Goal: Information Seeking & Learning: Learn about a topic

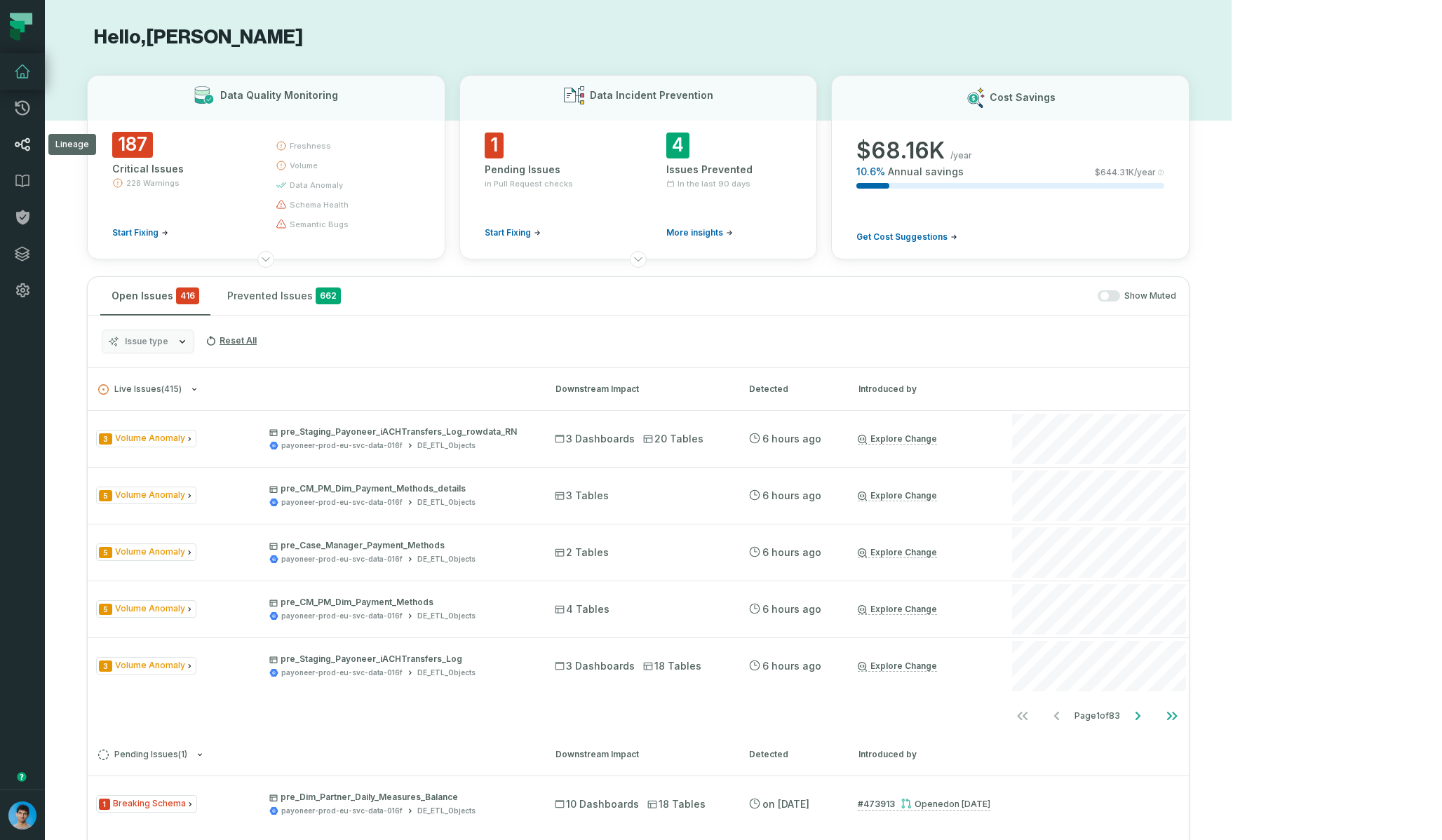
click at [7, 147] on link "Lineage" at bounding box center [22, 144] width 45 height 37
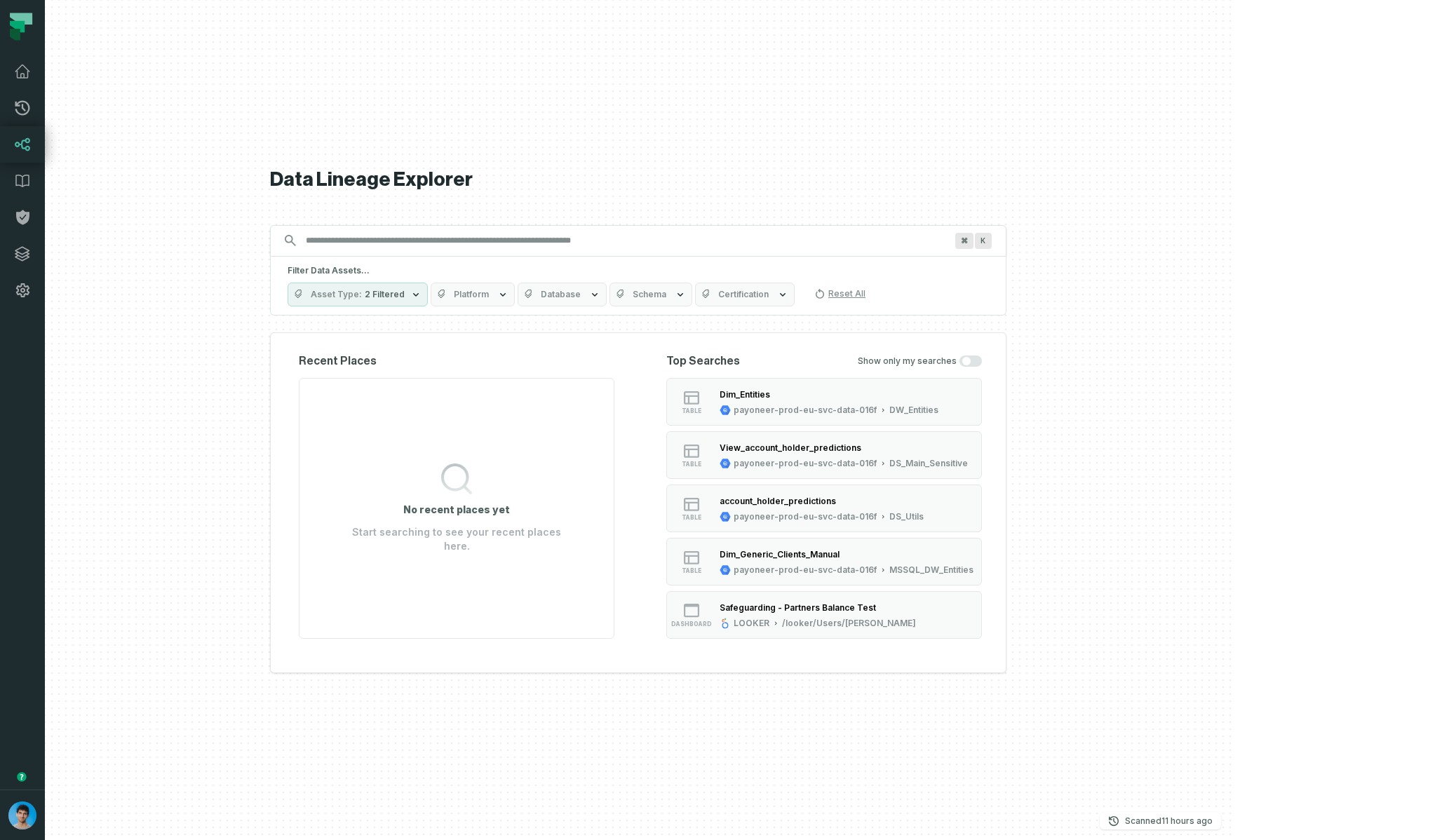
click at [509, 296] on icon "button" at bounding box center [503, 294] width 11 height 11
click at [592, 233] on input "Discovery Provider cmdk menu" at bounding box center [626, 240] width 656 height 22
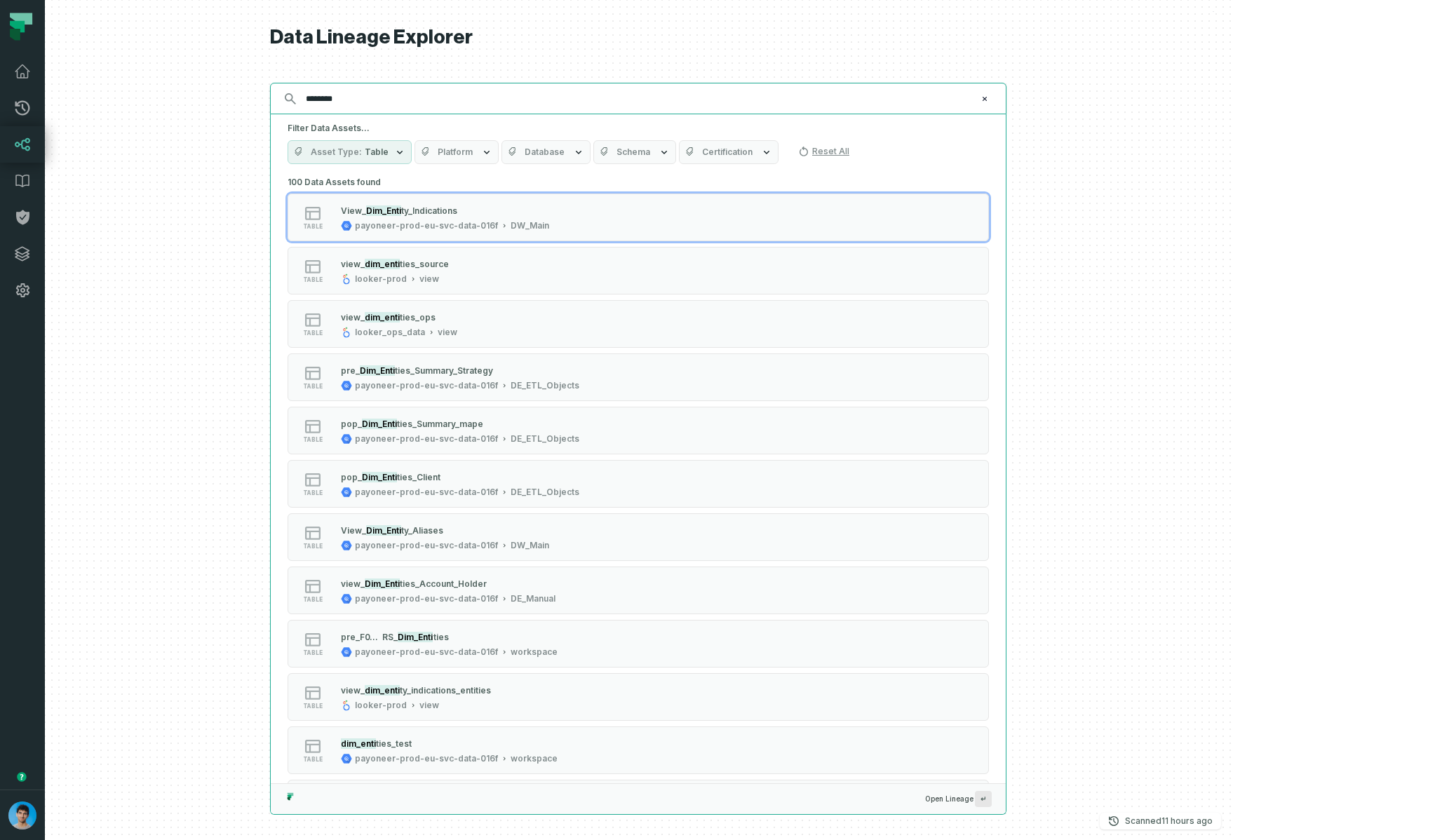
type input "********"
click at [473, 148] on span "Platform" at bounding box center [455, 152] width 35 height 11
click at [553, 88] on input "********" at bounding box center [637, 98] width 679 height 22
click at [473, 149] on span "Platform" at bounding box center [455, 152] width 35 height 11
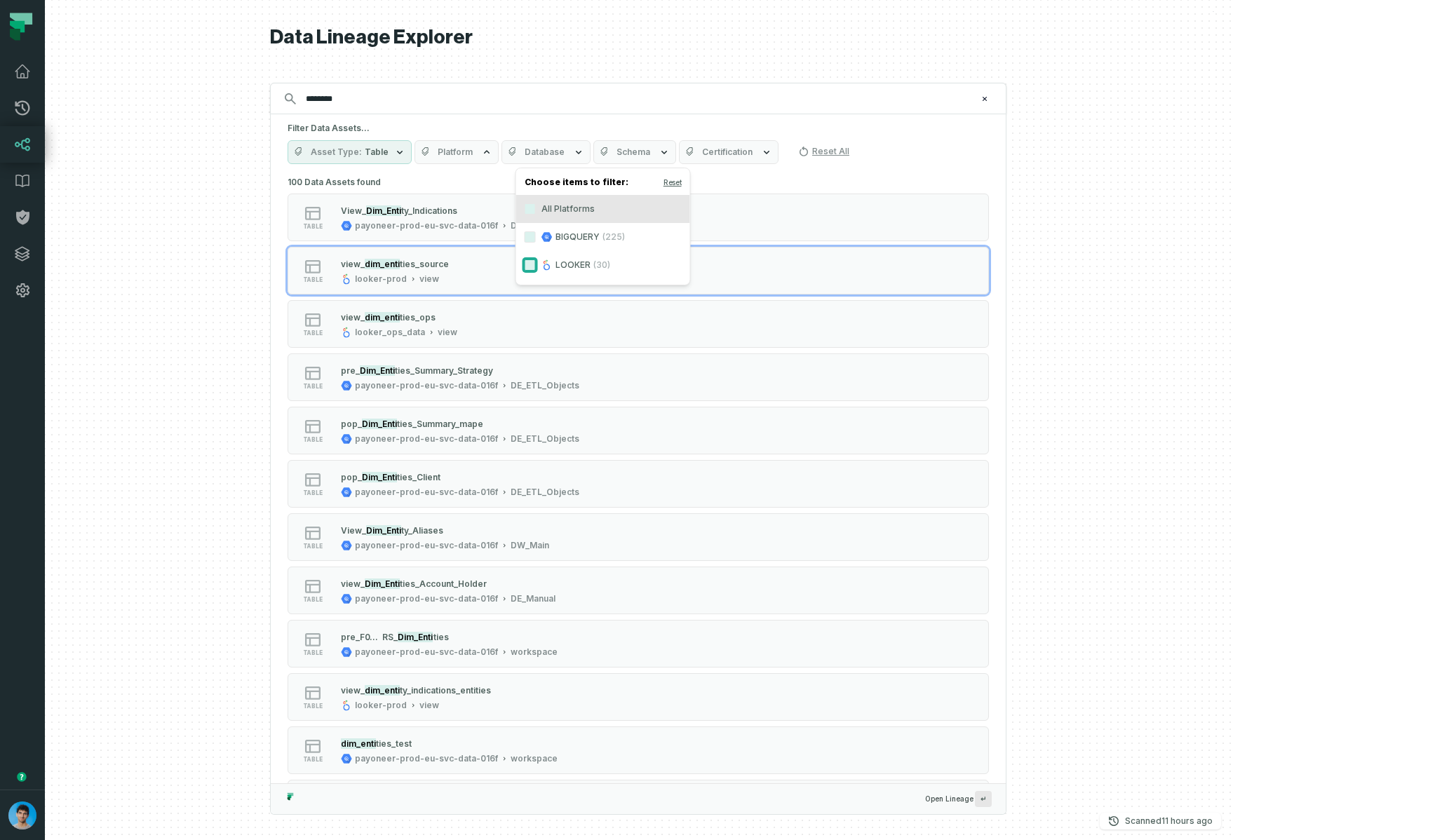
click at [527, 266] on button "LOOKER (30)" at bounding box center [530, 265] width 11 height 11
click at [601, 127] on h5 "Filter Data Assets..." at bounding box center [638, 128] width 701 height 11
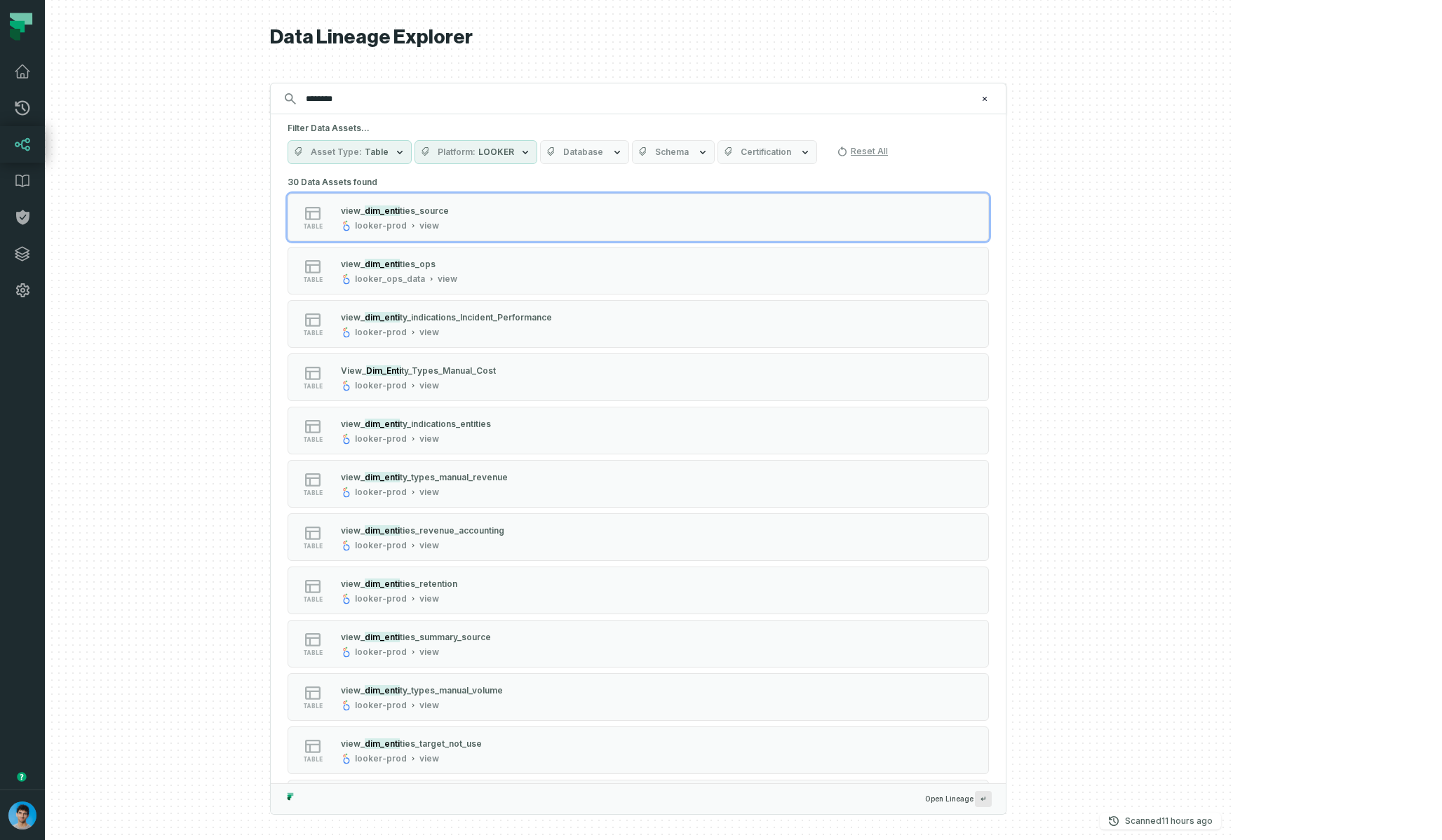
click at [514, 150] on span "LOOKER" at bounding box center [496, 152] width 36 height 11
click at [528, 109] on input "********" at bounding box center [637, 98] width 679 height 22
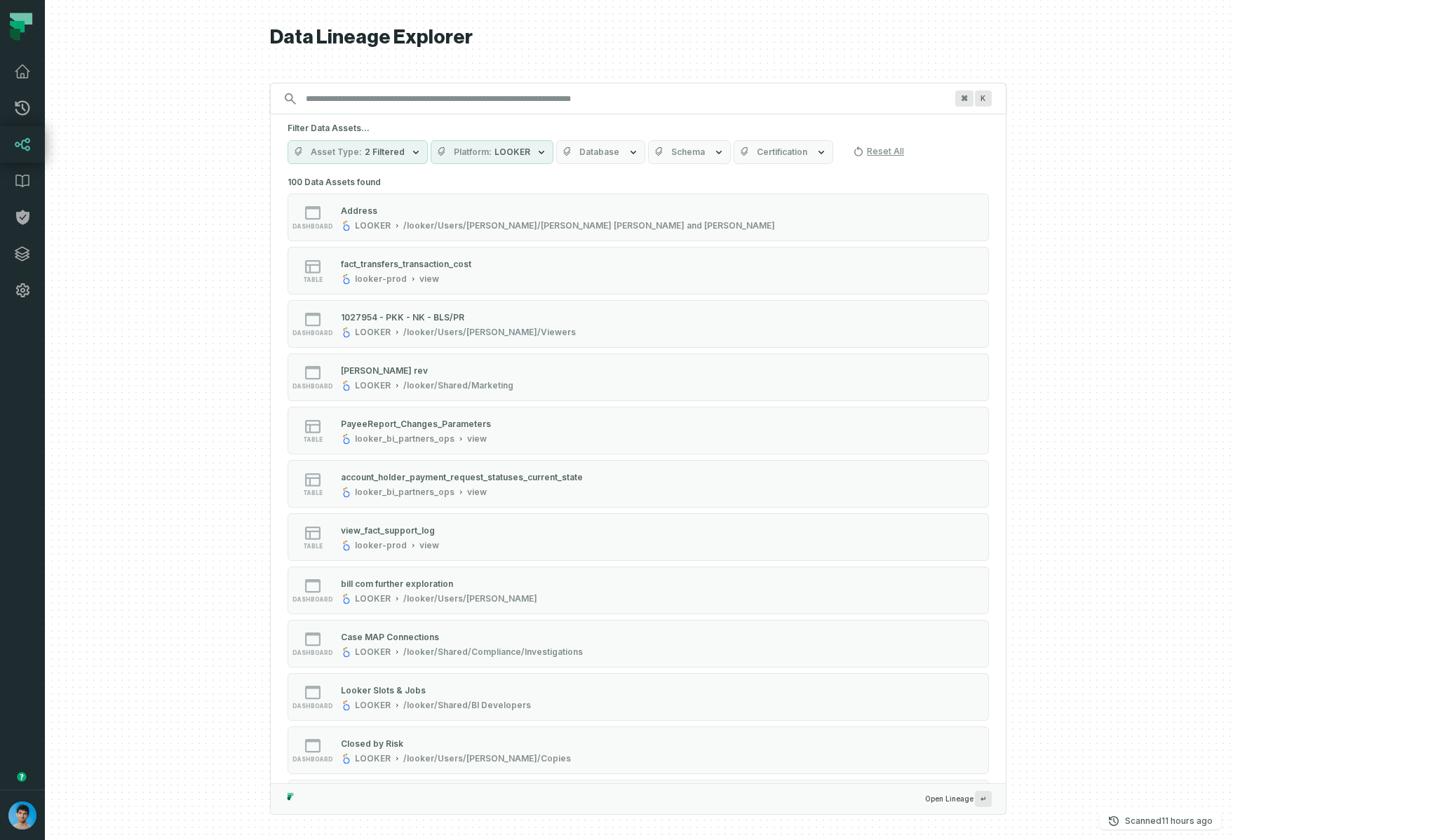
click at [530, 154] on span "LOOKER" at bounding box center [512, 152] width 36 height 11
click at [685, 182] on button "Reset" at bounding box center [688, 182] width 18 height 11
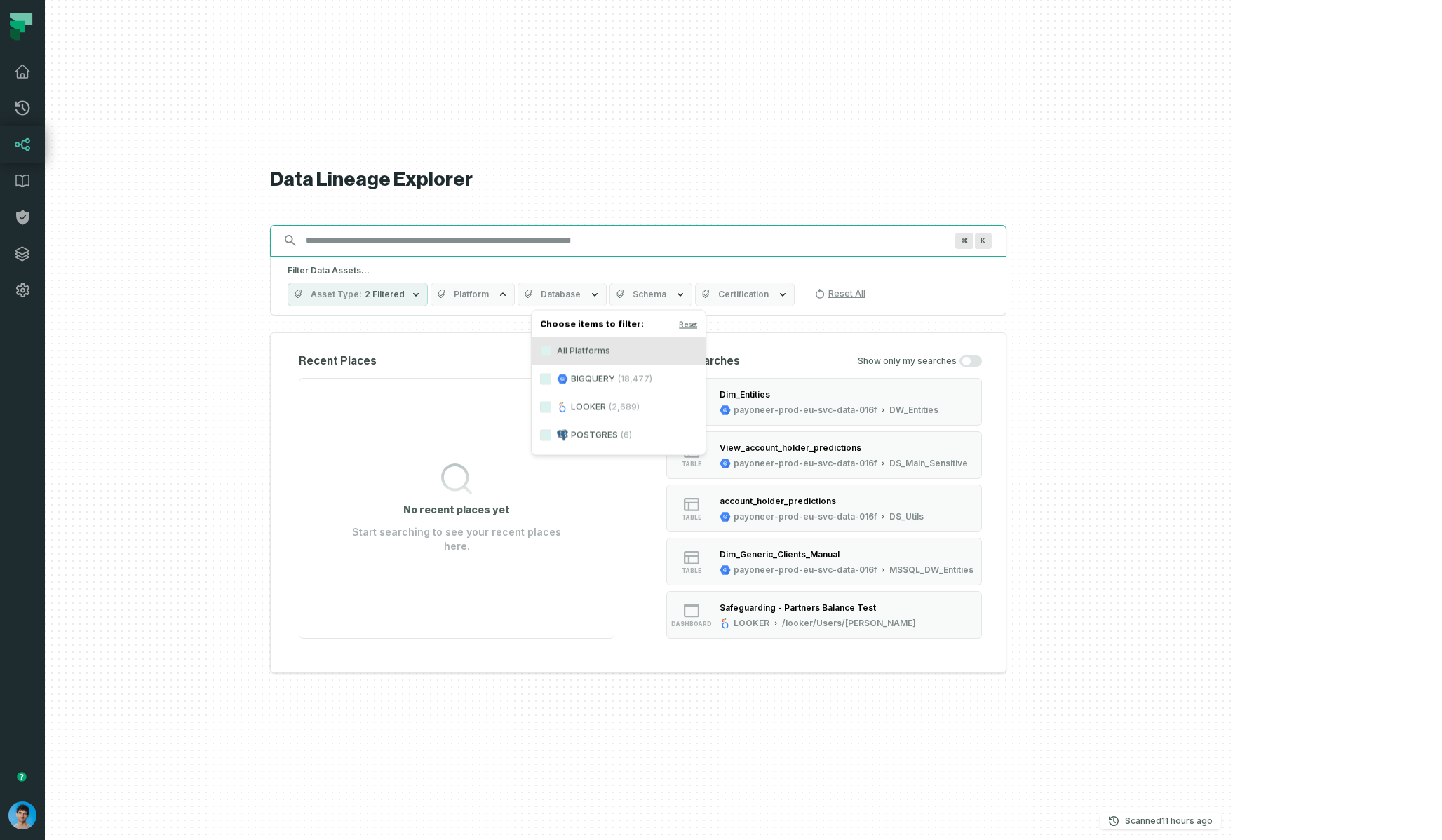
click at [529, 243] on input "Discovery Provider cmdk menu" at bounding box center [626, 240] width 656 height 22
click at [666, 291] on span "Schema" at bounding box center [649, 294] width 34 height 11
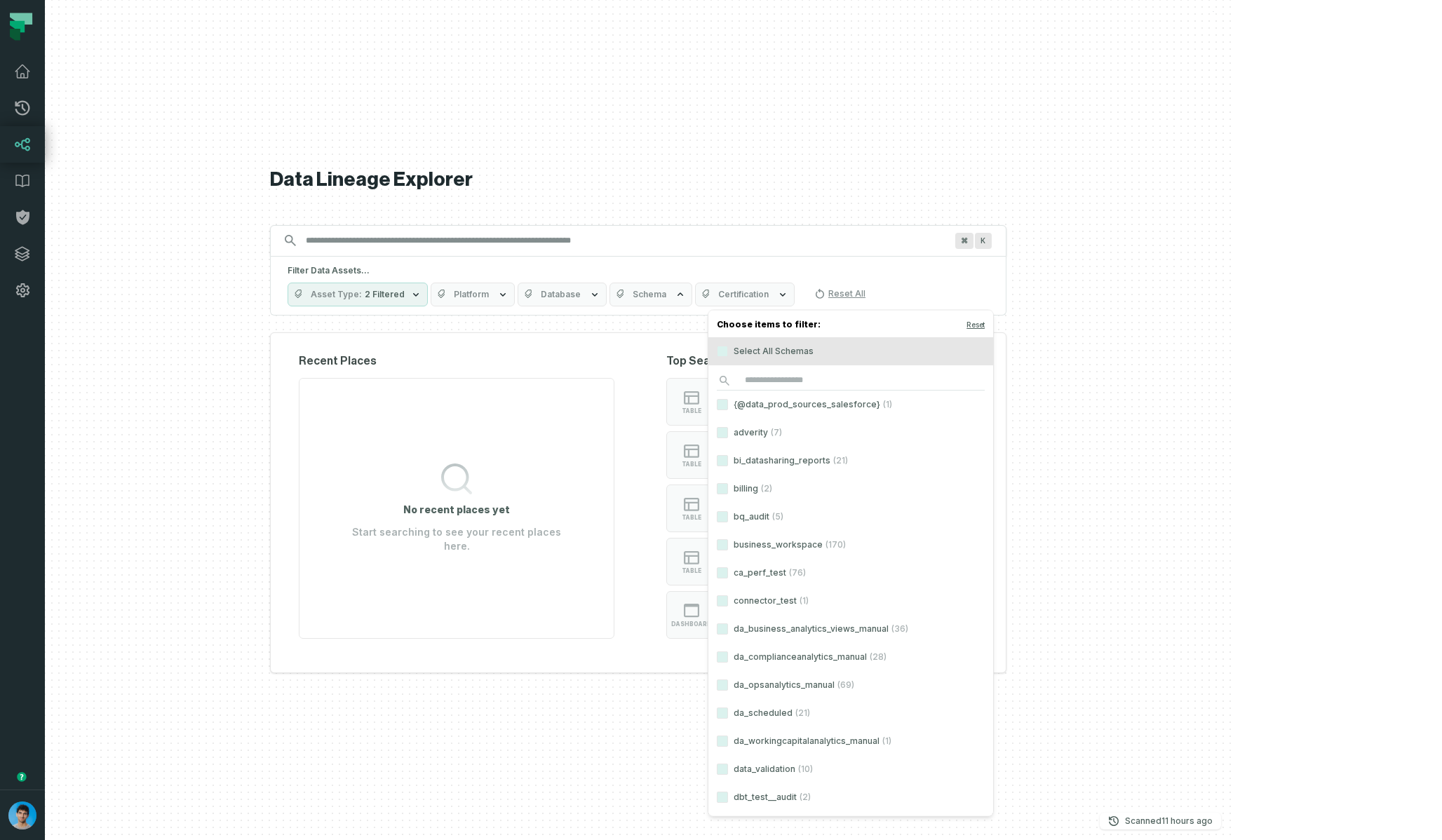
click at [666, 294] on span "Schema" at bounding box center [649, 294] width 34 height 11
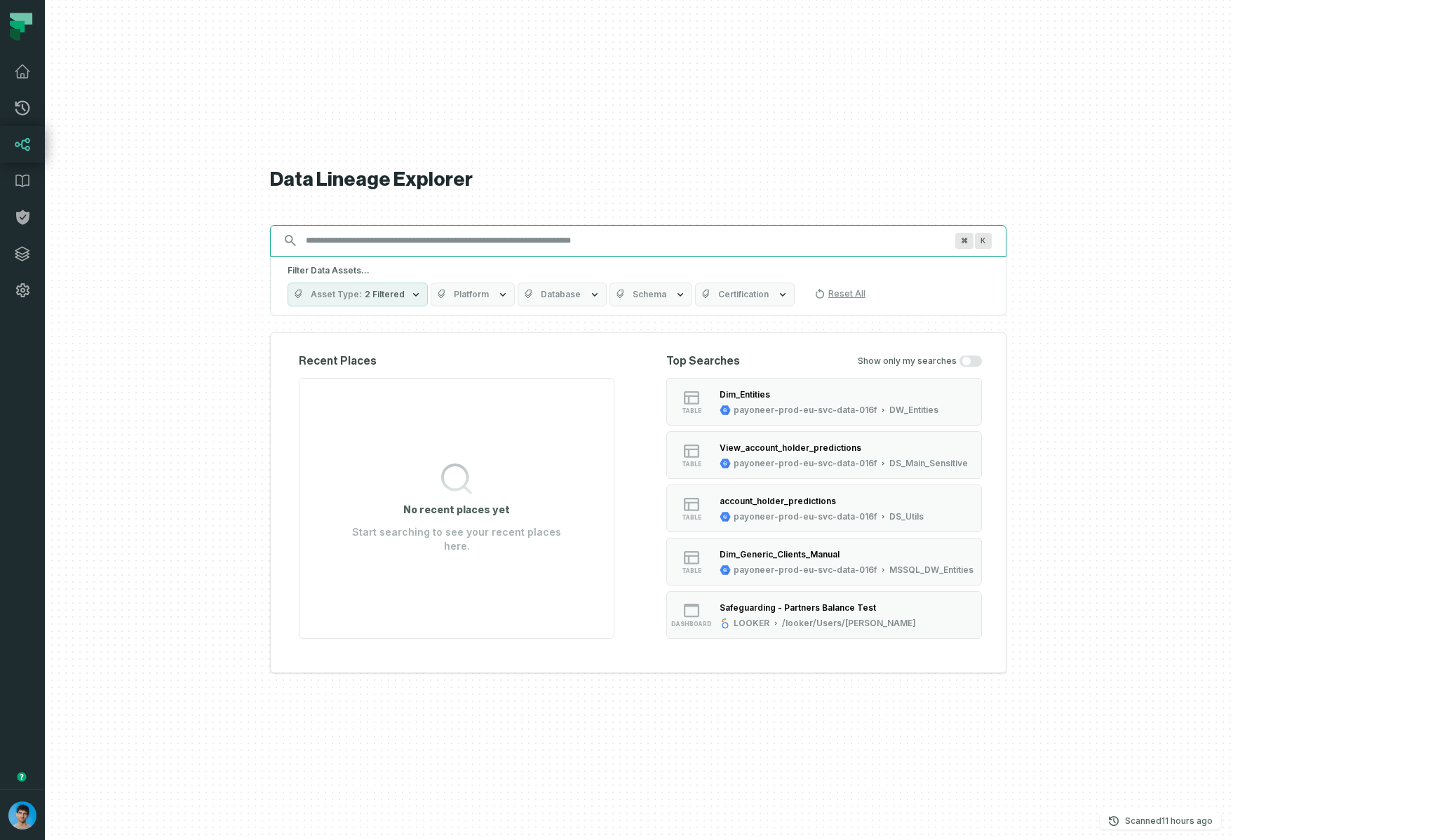
click at [779, 246] on input "Discovery Provider cmdk menu" at bounding box center [626, 240] width 656 height 22
paste input "**********"
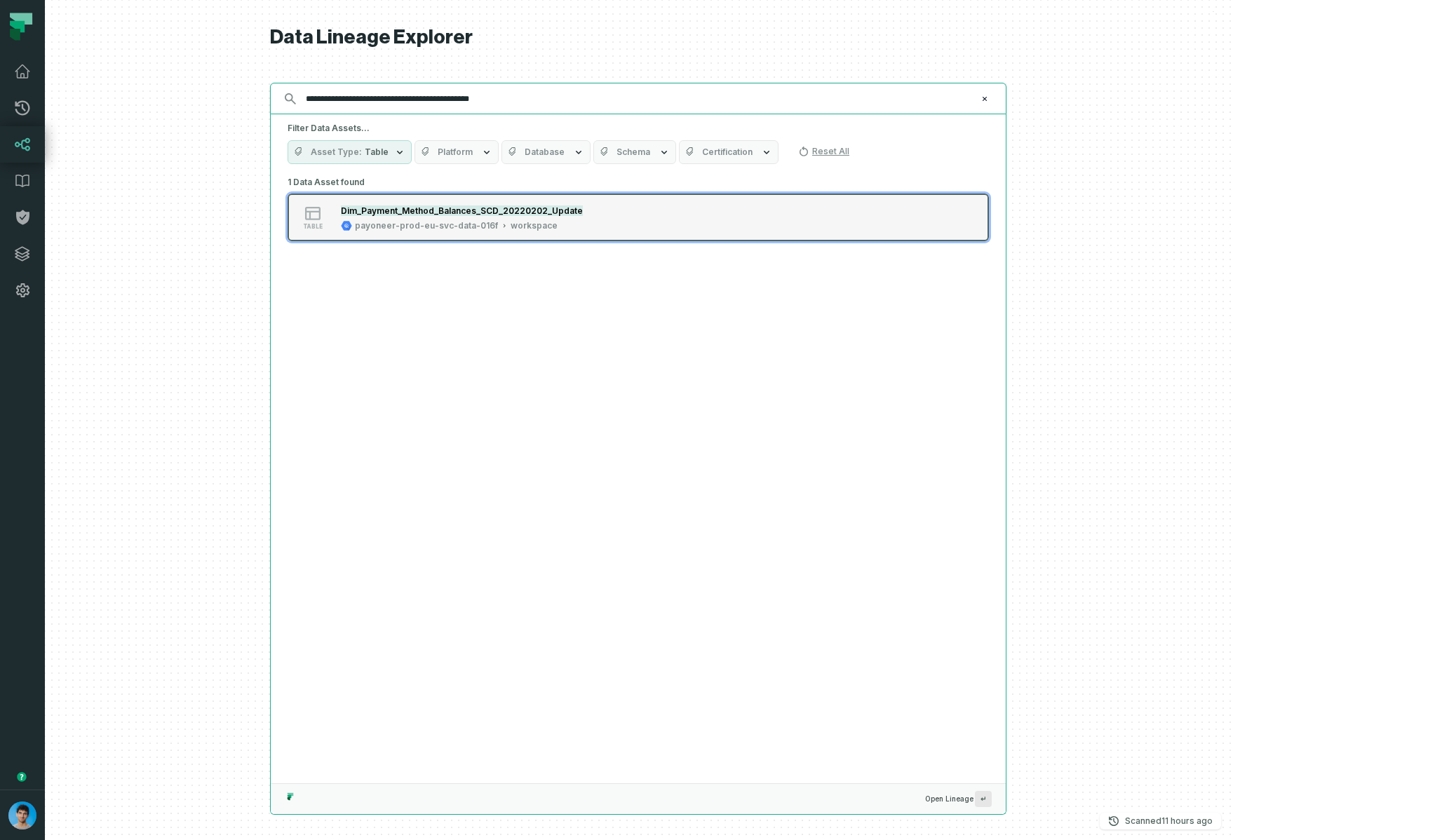
type input "**********"
click at [588, 215] on div "Dim_Payment_Method_Balances_SCD_20220202_Update payoneer-prod-eu-svc-data-016f …" at bounding box center [462, 218] width 254 height 28
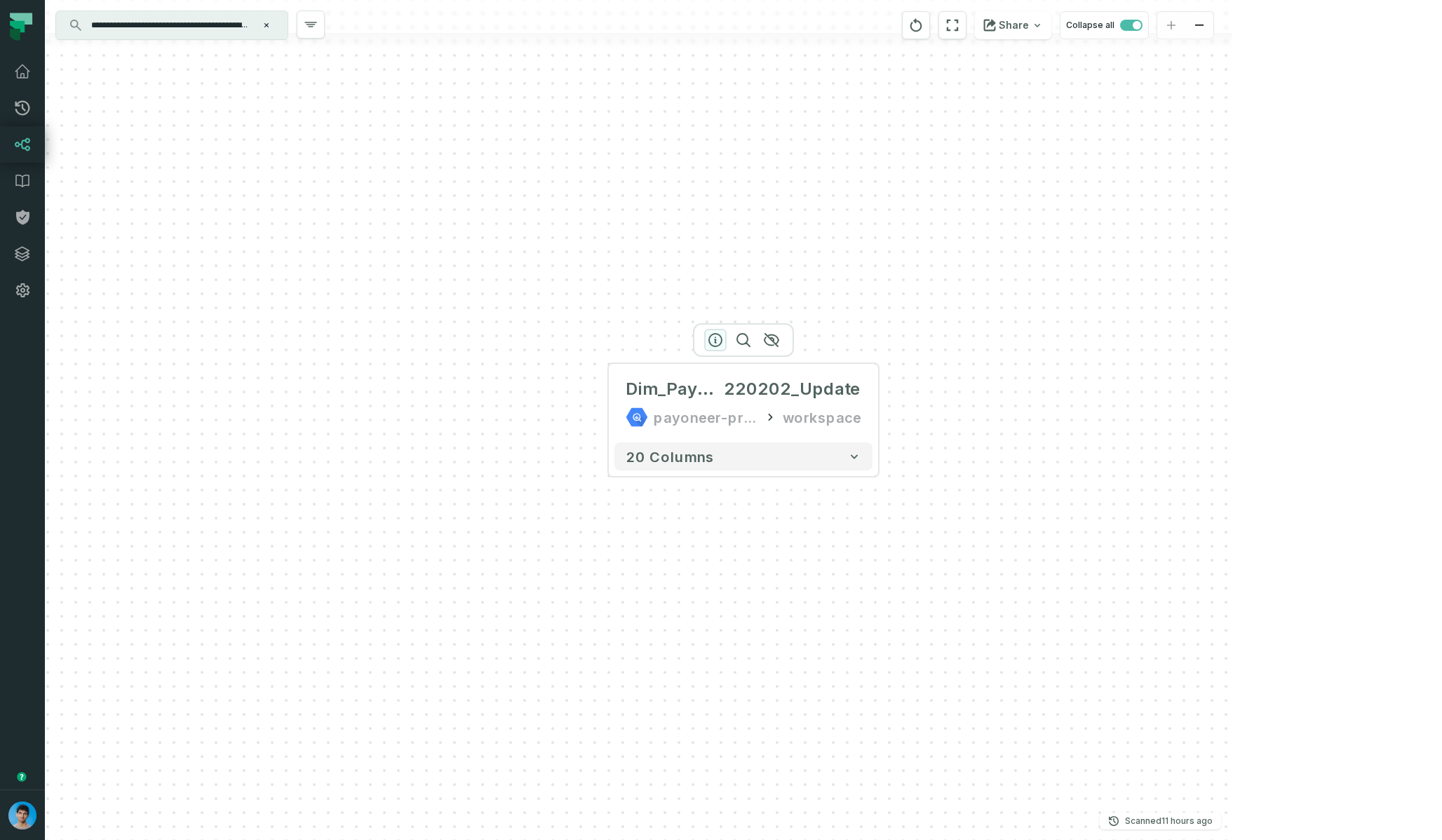
click at [715, 342] on icon "button" at bounding box center [715, 340] width 17 height 17
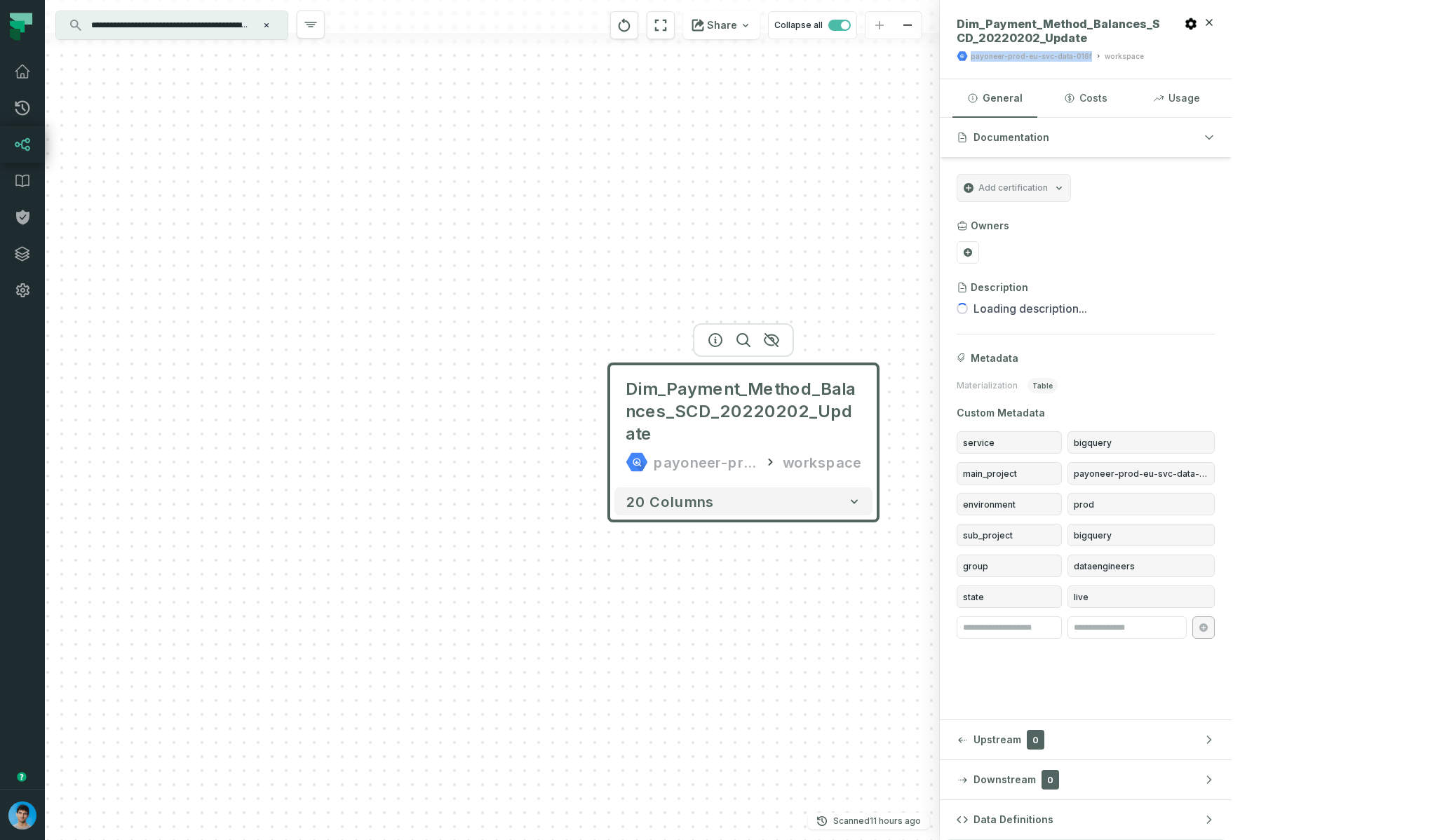
drag, startPoint x: 1294, startPoint y: 56, endPoint x: 1178, endPoint y: 58, distance: 116.0
click at [960, 58] on div "payoneer-prod-eu-svc-data-016f workspace" at bounding box center [1049, 56] width 187 height 11
copy div "payoneer-prod-eu-svc-data-016f"
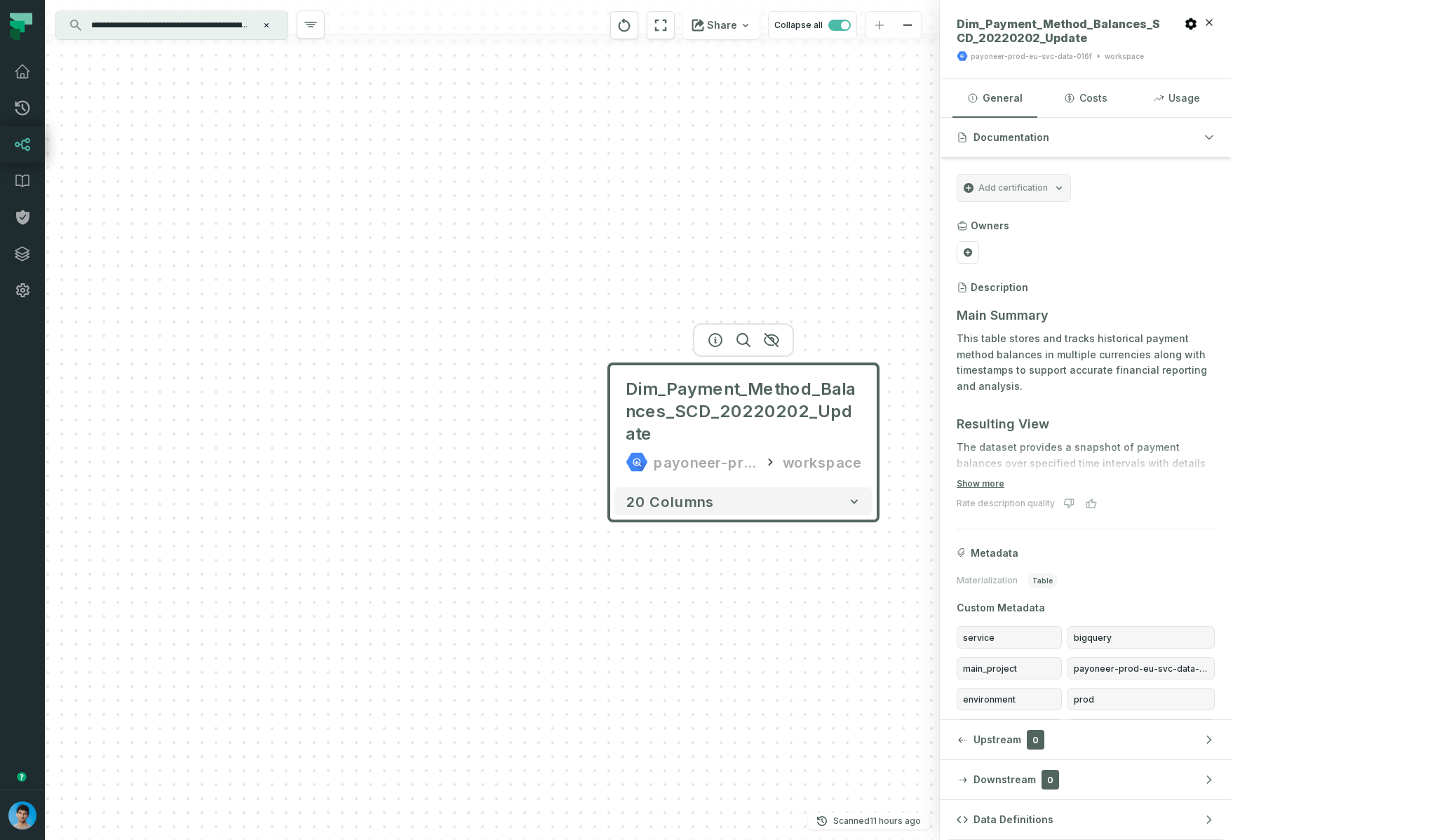
click at [960, 52] on div "workspace" at bounding box center [1124, 56] width 39 height 11
copy div "workspace"
